Goal: Task Accomplishment & Management: Manage account settings

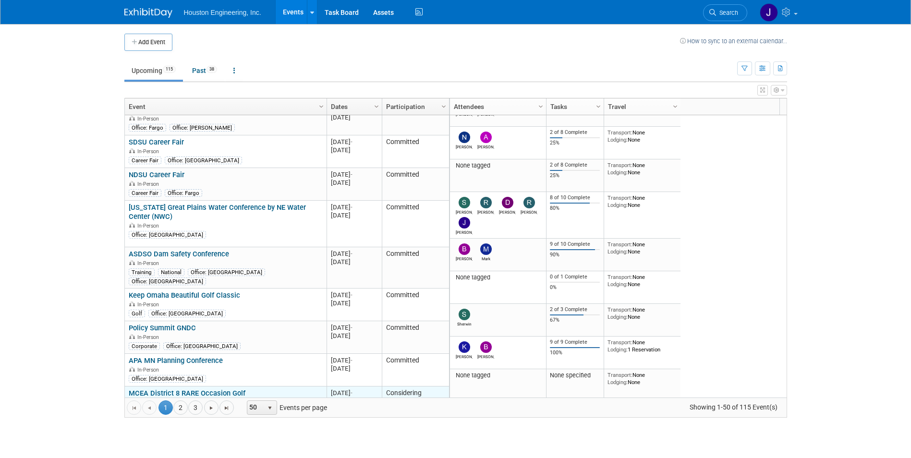
scroll to position [461, 0]
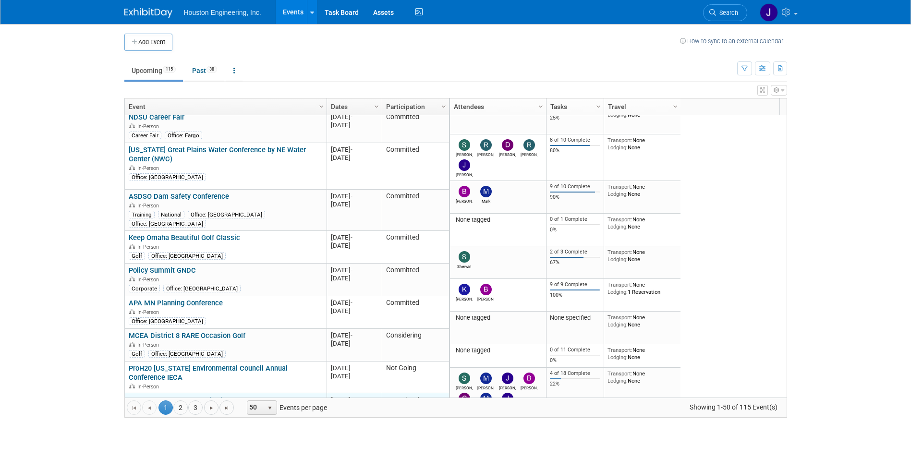
click at [258, 396] on link "NE Assoc of Resources Districts NARD/NRD Annual Fall Conference" at bounding box center [218, 405] width 179 height 18
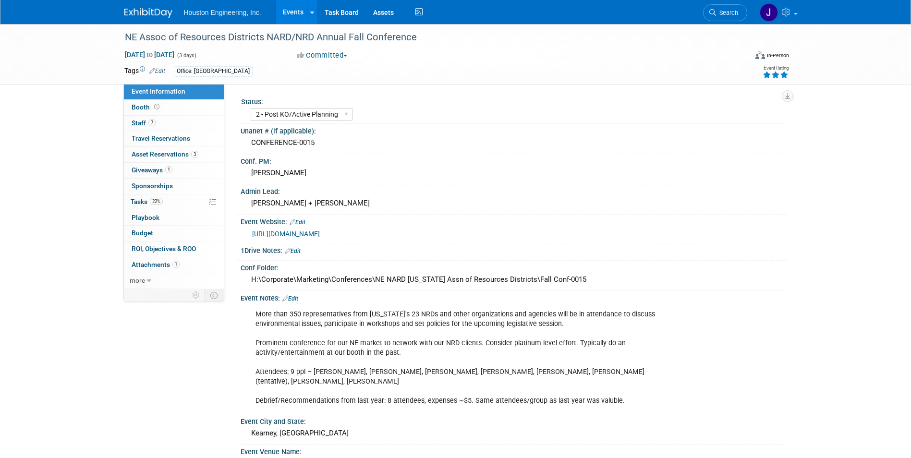
select select "2 - Post KO/Active Planning"
select select "Pending"
select select "Water Resources"
click at [142, 167] on span "Giveaways 1" at bounding box center [152, 170] width 41 height 8
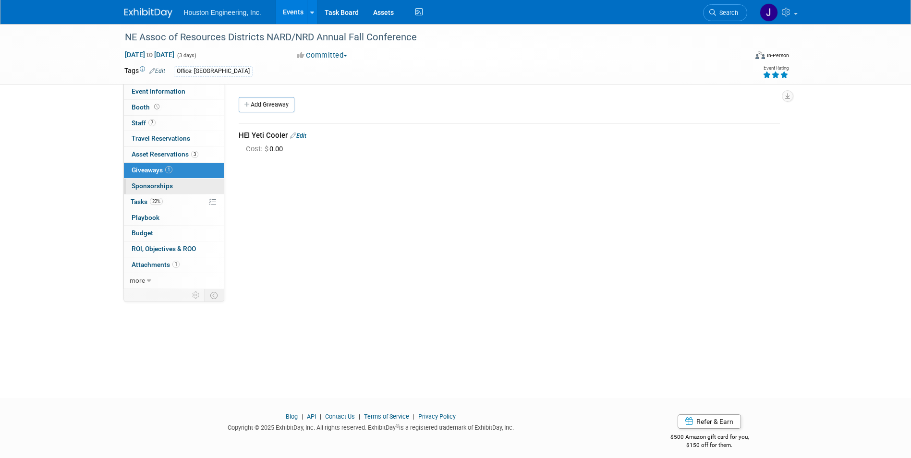
click at [142, 183] on span "Sponsorships 0" at bounding box center [152, 186] width 41 height 8
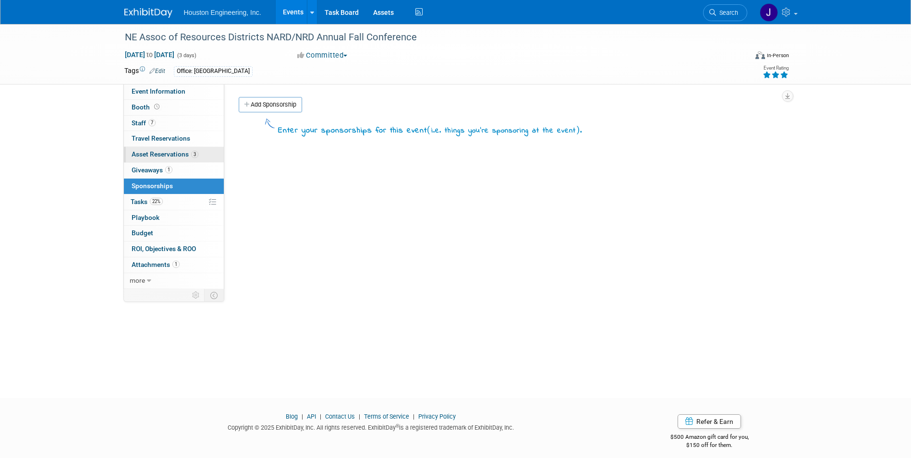
click at [154, 152] on span "Asset Reservations 3" at bounding box center [165, 154] width 67 height 8
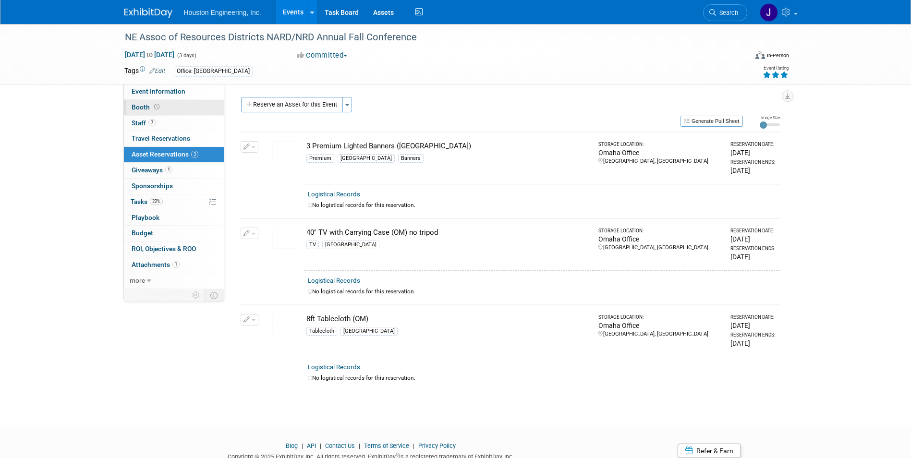
click at [145, 105] on span "Booth" at bounding box center [147, 107] width 30 height 8
select select "Yes"
select select "Omaha"
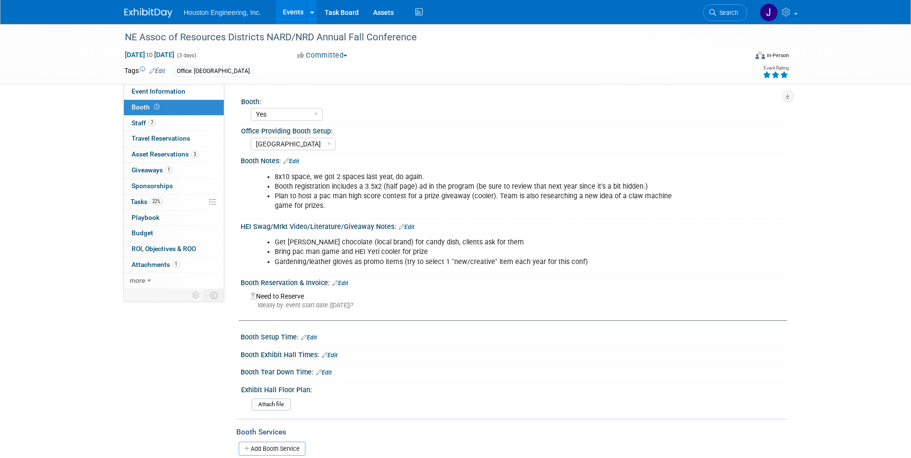
click at [443, 257] on li "Gardening/leather gloves as promo items (try to select 1 "new/creative" item ea…" at bounding box center [475, 262] width 401 height 10
click at [408, 226] on link "Edit" at bounding box center [406, 227] width 16 height 7
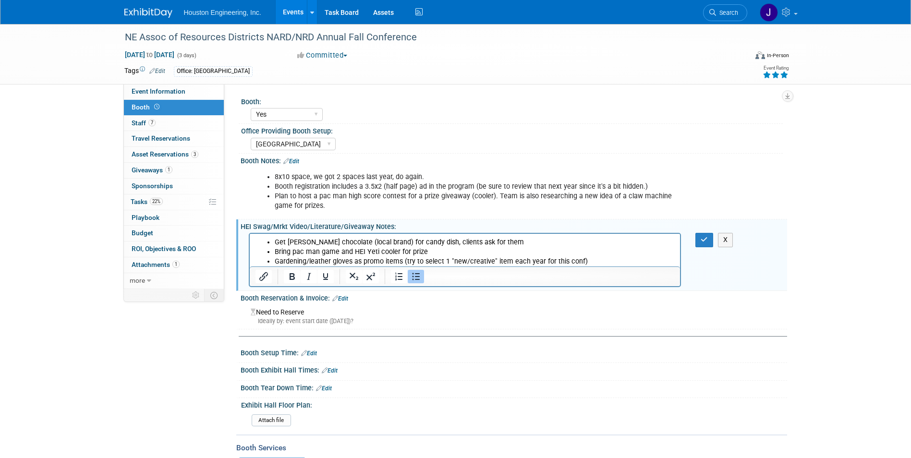
click at [584, 261] on li "Gardening/leather gloves as promo items (try to select 1 "new/creative" item ea…" at bounding box center [474, 262] width 400 height 10
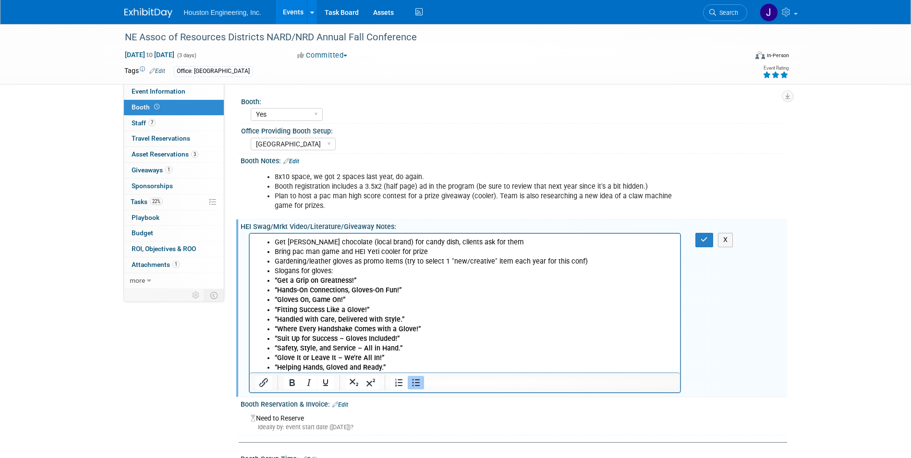
drag, startPoint x: 343, startPoint y: 270, endPoint x: 300, endPoint y: 274, distance: 43.3
click at [300, 274] on li "Slogans for gloves:" at bounding box center [474, 271] width 400 height 10
drag, startPoint x: 352, startPoint y: 301, endPoint x: 274, endPoint y: 303, distance: 78.8
click at [274, 303] on li "“Gloves On, Game On!”" at bounding box center [474, 300] width 400 height 10
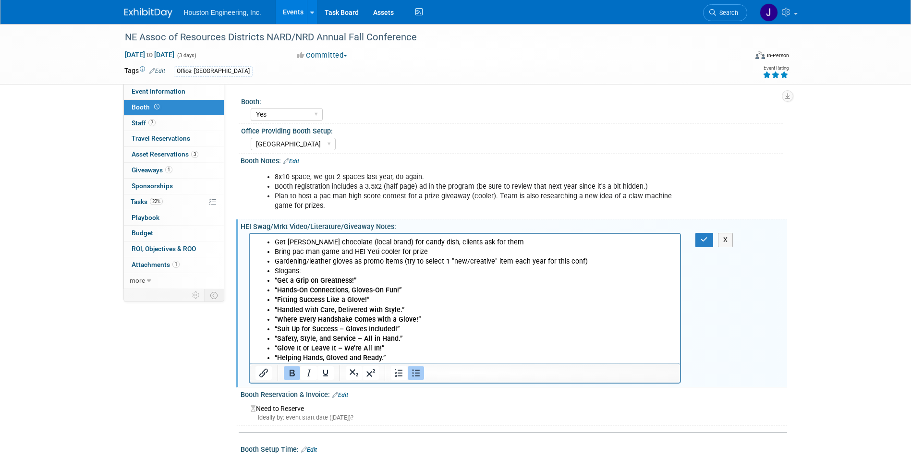
click at [401, 300] on li "“Fitting Success Like a Glove!”" at bounding box center [474, 300] width 400 height 10
click at [329, 341] on b "“Safety, Style, and Service – All in Hand.”" at bounding box center [338, 339] width 128 height 8
click at [405, 339] on li "“Safety, Style, and Service – All in Hand.”" at bounding box center [474, 339] width 400 height 10
drag, startPoint x: 315, startPoint y: 352, endPoint x: 330, endPoint y: 347, distance: 16.1
click at [315, 351] on b "“Glove It or Leave It – We’re All In!”" at bounding box center [329, 348] width 110 height 8
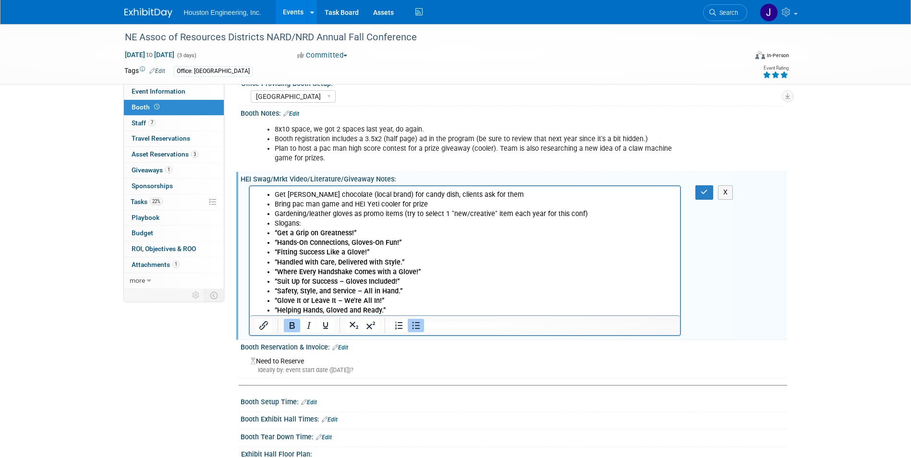
scroll to position [48, 0]
click at [272, 225] on ul "Get Baker's chocolate (local brand) for candy dish, clients ask for them Bring …" at bounding box center [465, 252] width 420 height 125
click at [478, 218] on li "Gardening/leather gloves as promo items (try to select 1 "new/creative" item ea…" at bounding box center [474, 218] width 400 height 19
click at [535, 219] on li "Gardening/leather gloves as promo items (try to select 1 "new/creative" item ea…" at bounding box center [474, 218] width 400 height 19
click at [493, 190] on li "Get Baker's chocolate (local brand) for candy dish, clients ask for them" at bounding box center [474, 195] width 400 height 10
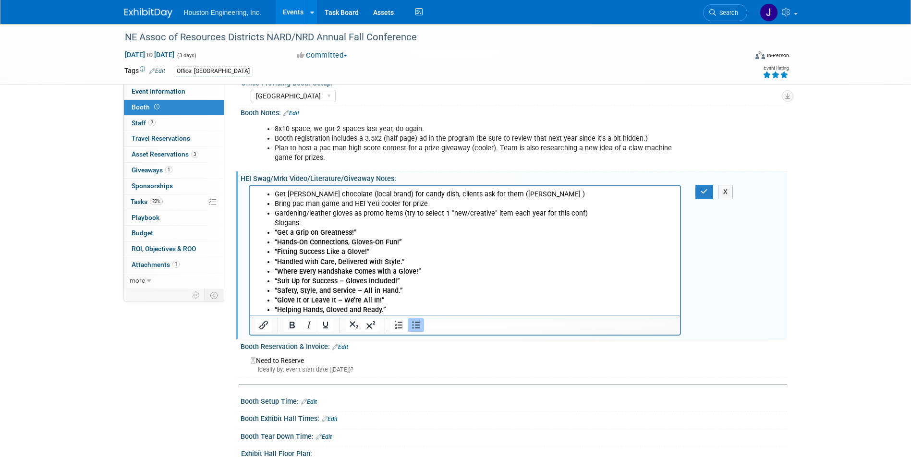
click at [445, 201] on li "Bring pac man game and HEI Yeti cooler for prize" at bounding box center [474, 204] width 400 height 10
drag, startPoint x: 425, startPoint y: 202, endPoint x: 273, endPoint y: 205, distance: 152.7
click at [273, 205] on ul "Get Baker's chocolate (local brand) for candy dish, clients ask for them (Jess …" at bounding box center [465, 252] width 420 height 125
click at [439, 202] on li "Bring pac man game and HEI Yeti cooler for prize" at bounding box center [474, 204] width 400 height 10
click at [705, 189] on icon "button" at bounding box center [703, 191] width 7 height 7
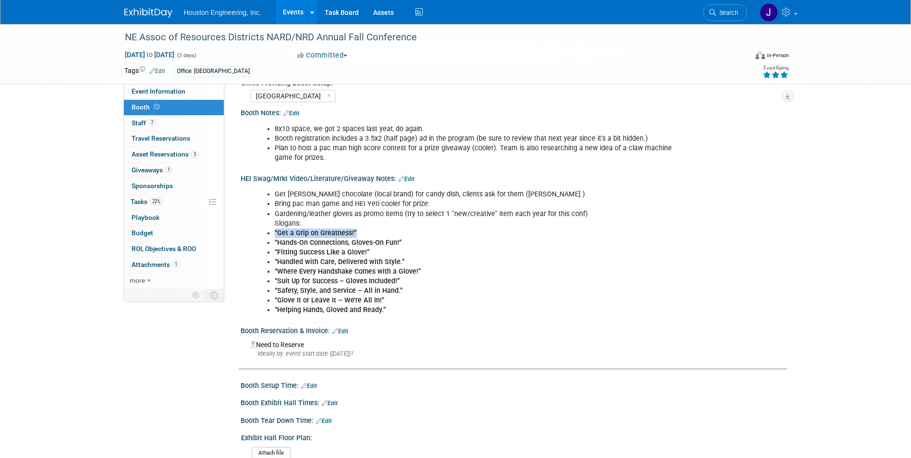
drag, startPoint x: 362, startPoint y: 230, endPoint x: 271, endPoint y: 233, distance: 91.3
click at [271, 233] on ul "Get Baker's chocolate (local brand) for candy dish, clients ask for them (Jess …" at bounding box center [465, 252] width 420 height 125
drag, startPoint x: 600, startPoint y: 279, endPoint x: 543, endPoint y: 264, distance: 59.2
click at [599, 278] on li "“Suit Up for Success – Gloves Included!”" at bounding box center [475, 282] width 401 height 10
click at [493, 265] on li "“Handled with Care, Delivered with Style.”" at bounding box center [475, 262] width 401 height 10
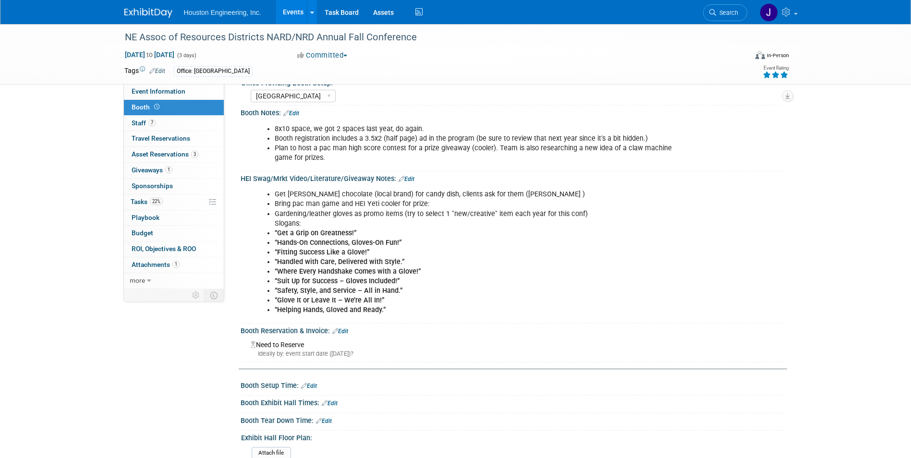
click at [577, 243] on li "“Hands-On Connections, Gloves-On Fun!”" at bounding box center [475, 243] width 401 height 10
drag, startPoint x: 608, startPoint y: 333, endPoint x: 698, endPoint y: 133, distance: 218.7
click at [608, 332] on div "Booth Reservation & Invoice: Edit" at bounding box center [514, 330] width 546 height 12
